Goal: Task Accomplishment & Management: Manage account settings

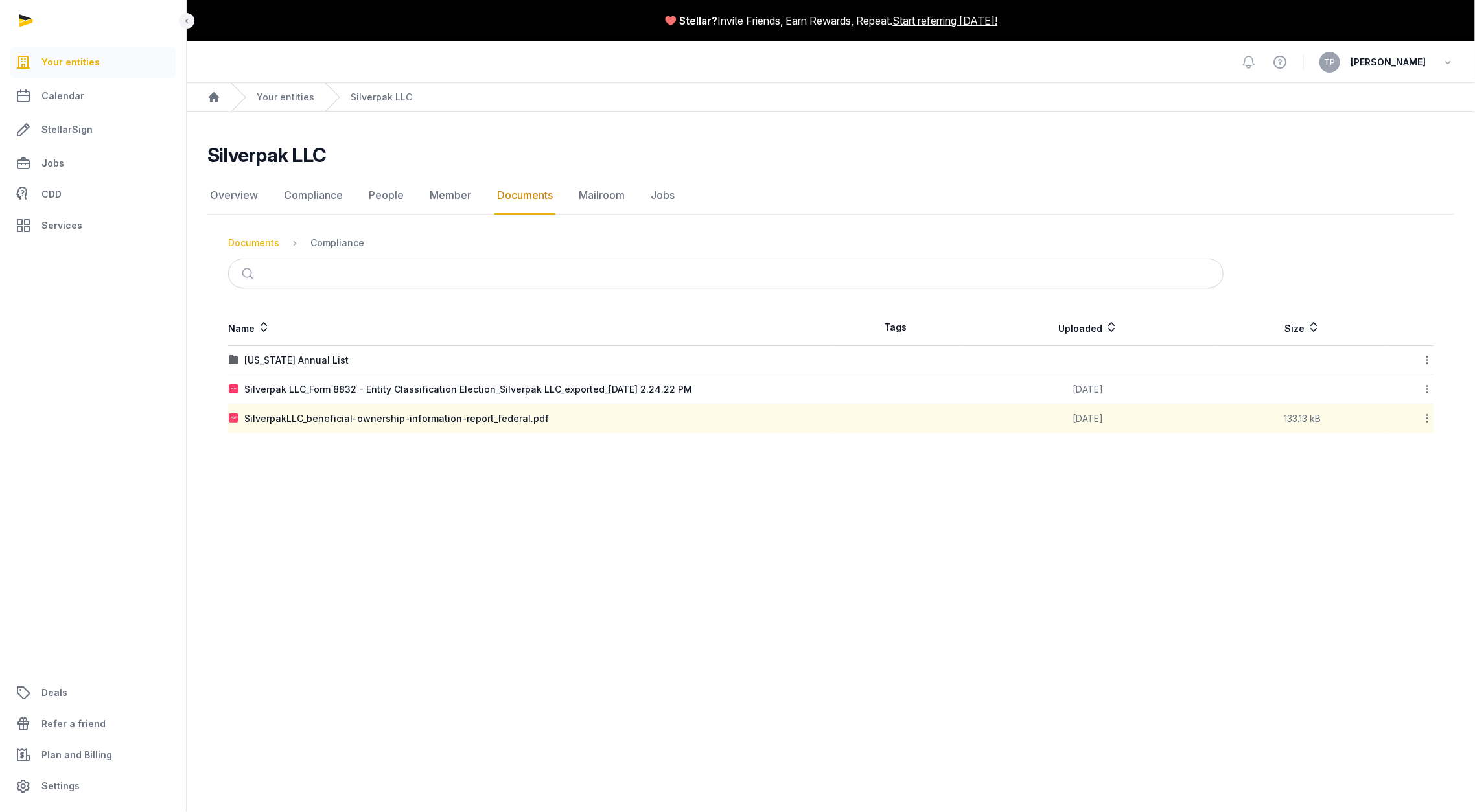
click at [265, 241] on div "Documents" at bounding box center [253, 243] width 51 height 13
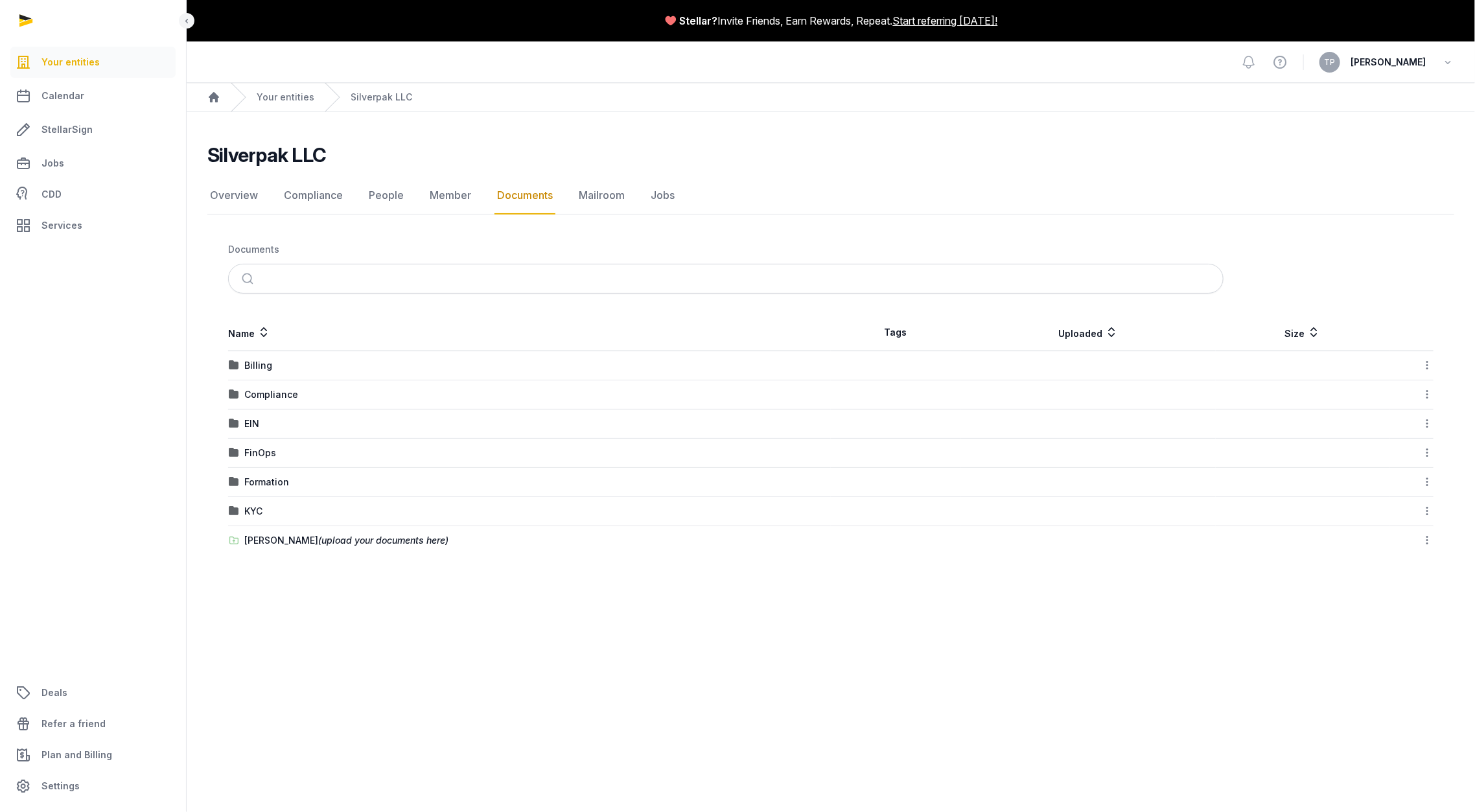
click at [1440, 56] on div "TP [PERSON_NAME]" at bounding box center [1387, 61] width 135 height 20
click at [1444, 63] on icon "button" at bounding box center [1448, 61] width 13 height 18
click at [1355, 116] on button "Sign out" at bounding box center [1382, 115] width 146 height 23
